Goal: Transaction & Acquisition: Purchase product/service

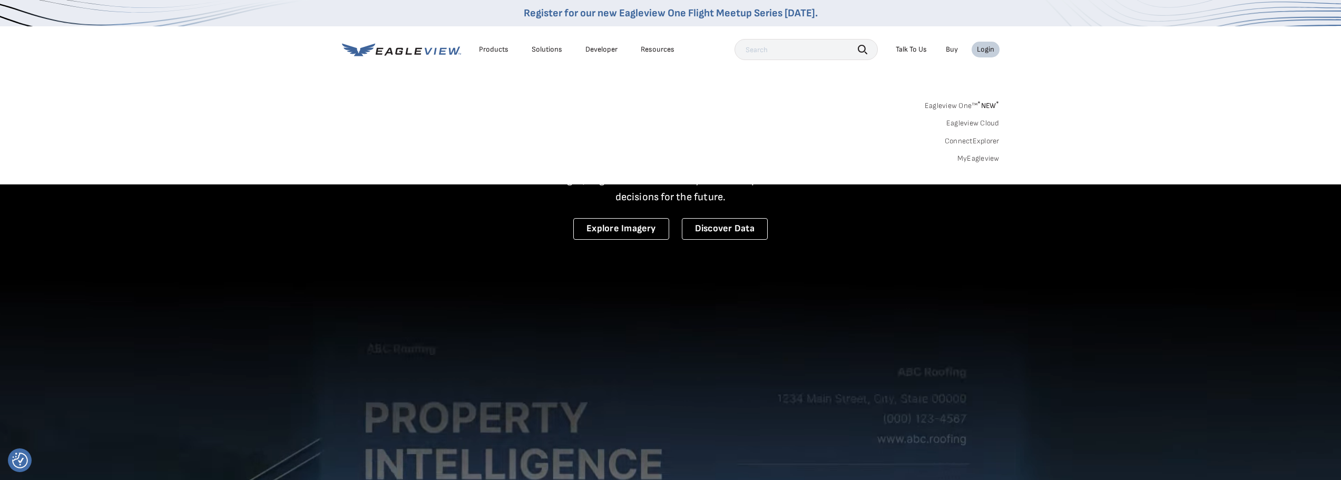
click at [972, 161] on link "MyEagleview" at bounding box center [978, 158] width 42 height 9
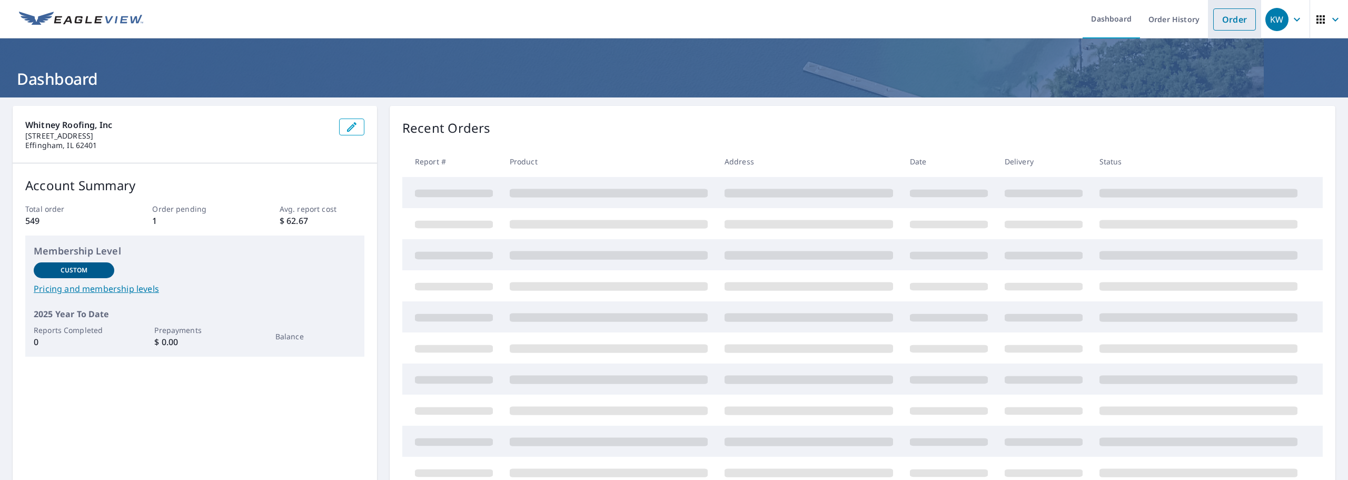
click at [1228, 20] on link "Order" at bounding box center [1235, 19] width 43 height 22
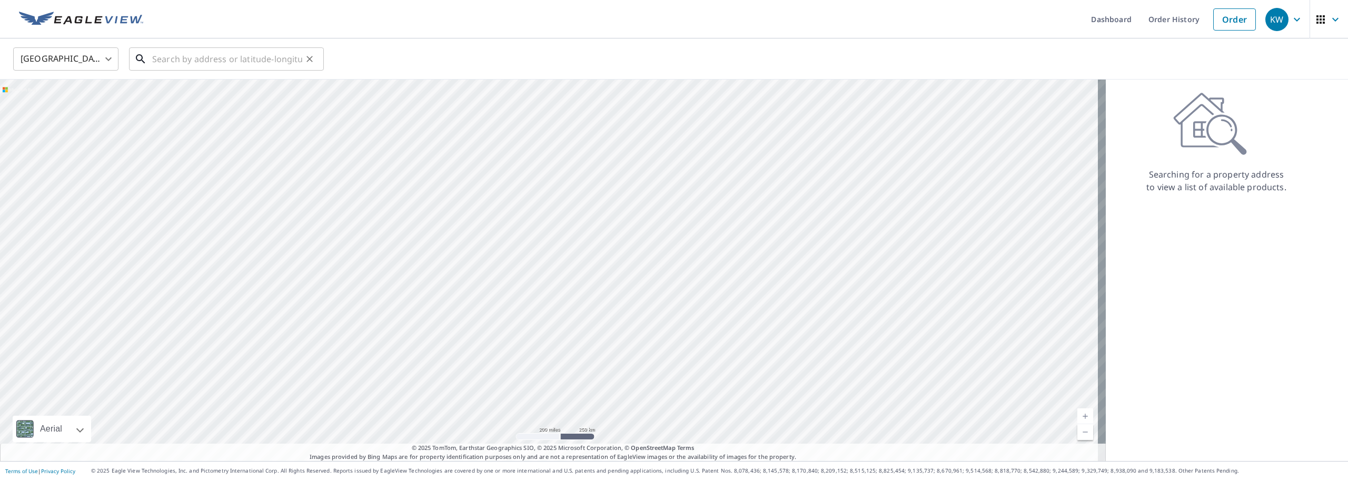
click at [175, 56] on input "text" at bounding box center [227, 58] width 150 height 29
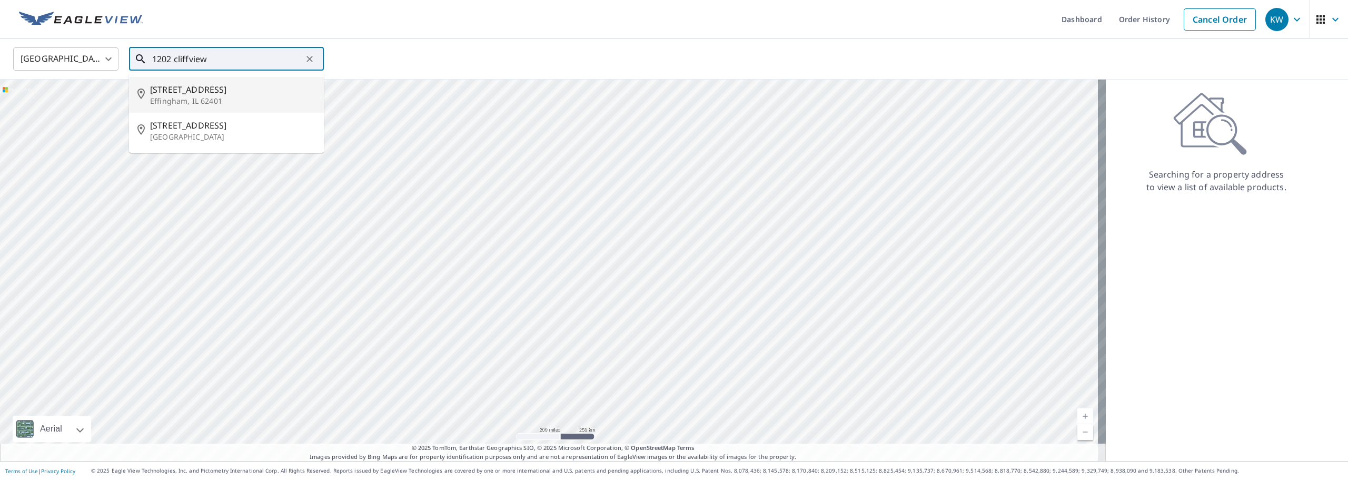
click at [194, 94] on span "[STREET_ADDRESS]" at bounding box center [232, 89] width 165 height 13
type input "[STREET_ADDRESS][PERSON_NAME]"
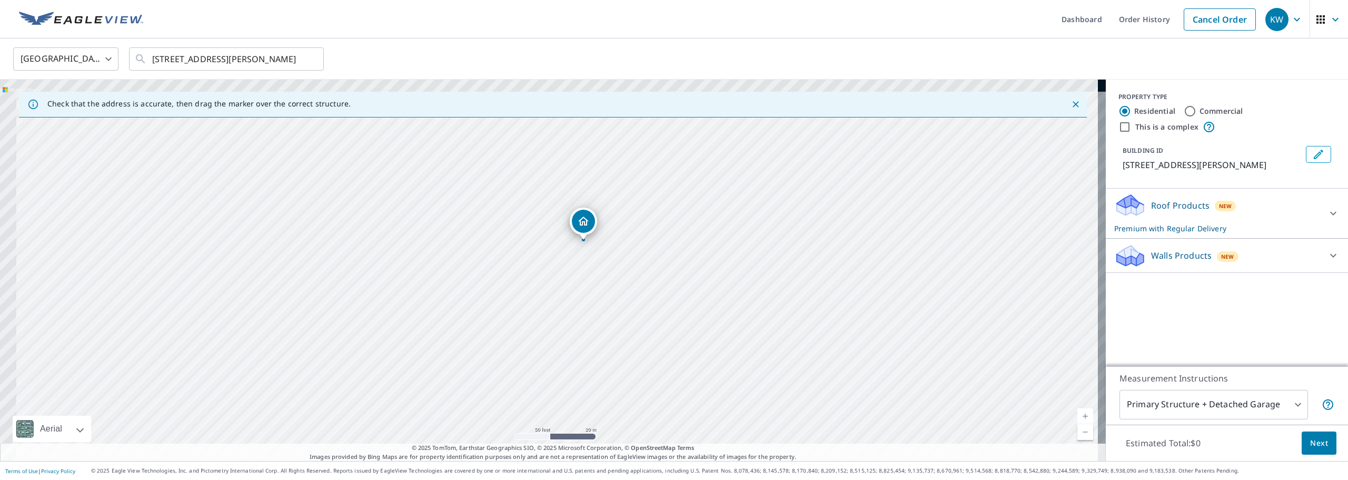
drag, startPoint x: 462, startPoint y: 184, endPoint x: 637, endPoint y: 355, distance: 244.4
click at [637, 355] on div "[STREET_ADDRESS][PERSON_NAME]" at bounding box center [553, 270] width 1106 height 381
click at [1314, 445] on span "Next" at bounding box center [1320, 443] width 18 height 13
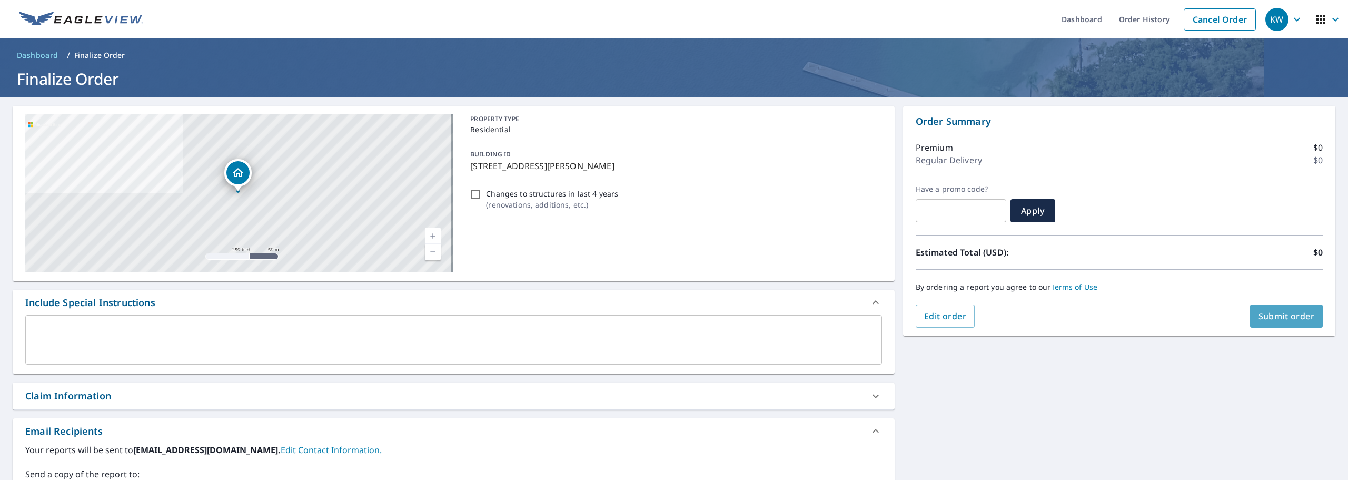
click at [1283, 319] on span "Submit order" at bounding box center [1287, 316] width 56 height 12
